Goal: Navigation & Orientation: Understand site structure

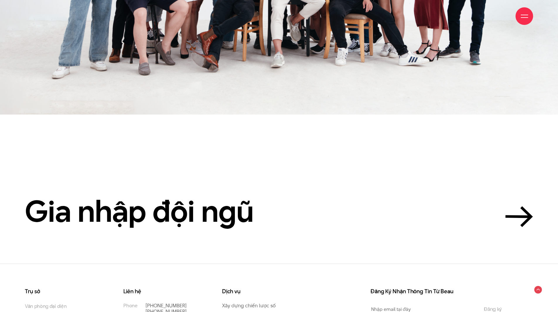
scroll to position [1927, 0]
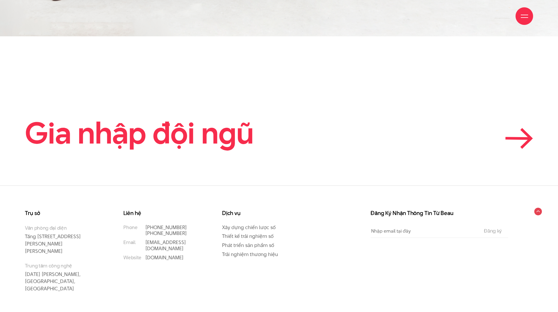
click at [527, 129] on icon at bounding box center [526, 138] width 10 height 19
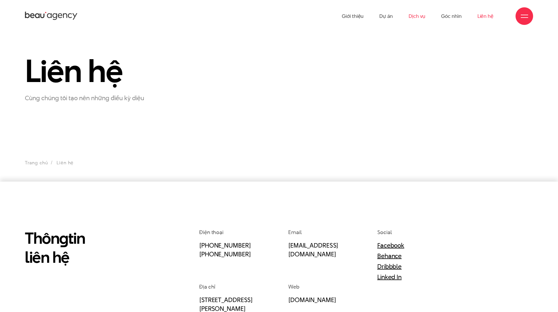
click at [410, 17] on link "Dịch vụ" at bounding box center [416, 16] width 17 height 32
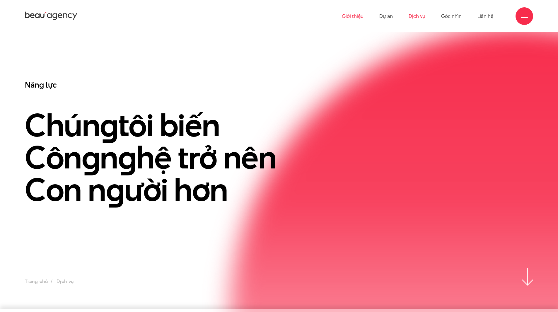
click at [363, 16] on link "Giới thiệu" at bounding box center [353, 16] width 22 height 32
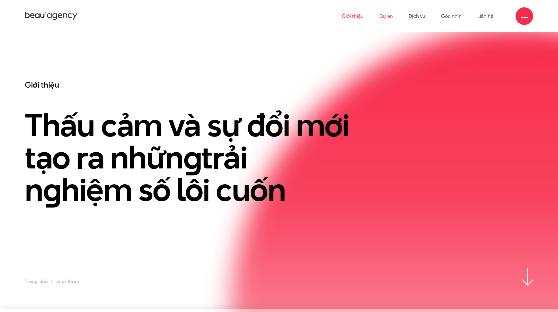
click at [380, 15] on link "Dự án" at bounding box center [385, 16] width 13 height 32
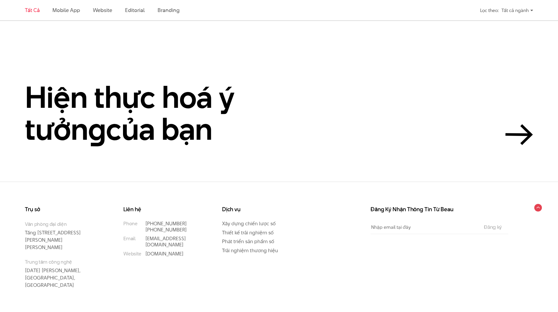
scroll to position [1626, 0]
